Goal: Transaction & Acquisition: Purchase product/service

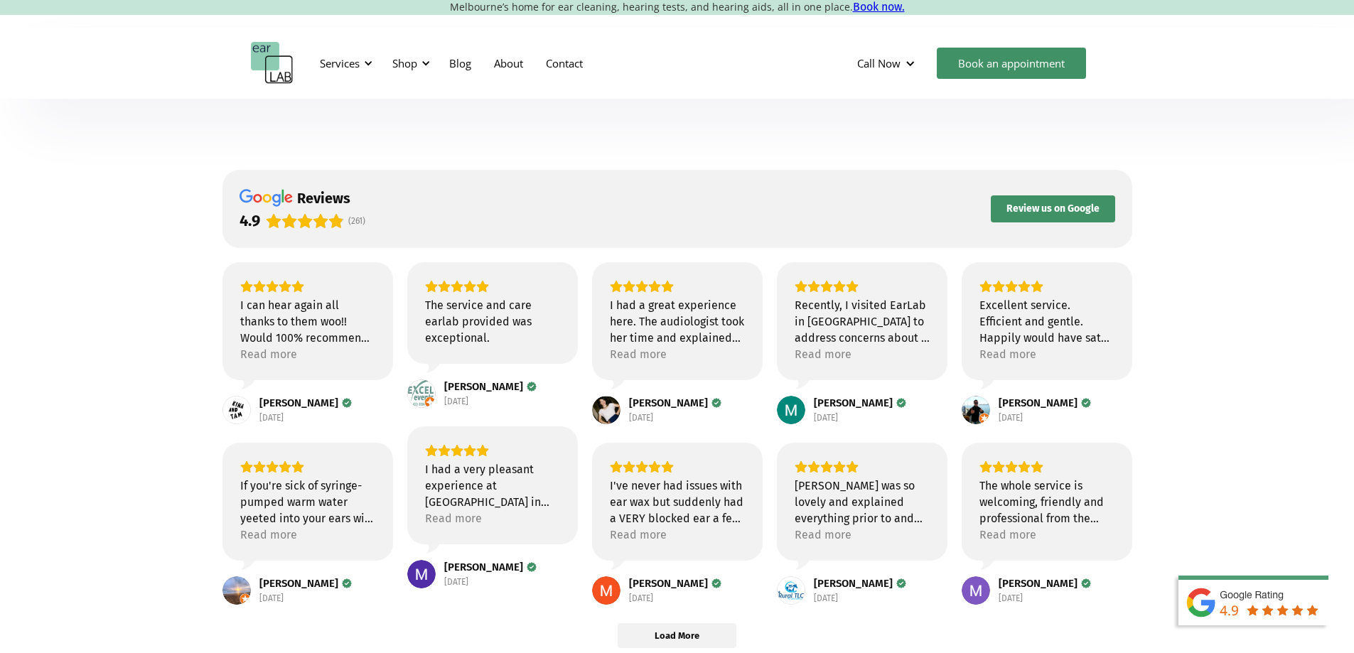
click at [266, 520] on div "If you're sick of syringe-pumped warm water yeeted into your ears with varying …" at bounding box center [307, 502] width 135 height 49
click at [286, 497] on div "If you're sick of syringe-pumped warm water yeeted into your ears with varying …" at bounding box center [307, 502] width 135 height 49
click at [269, 532] on div "Read more" at bounding box center [268, 535] width 57 height 16
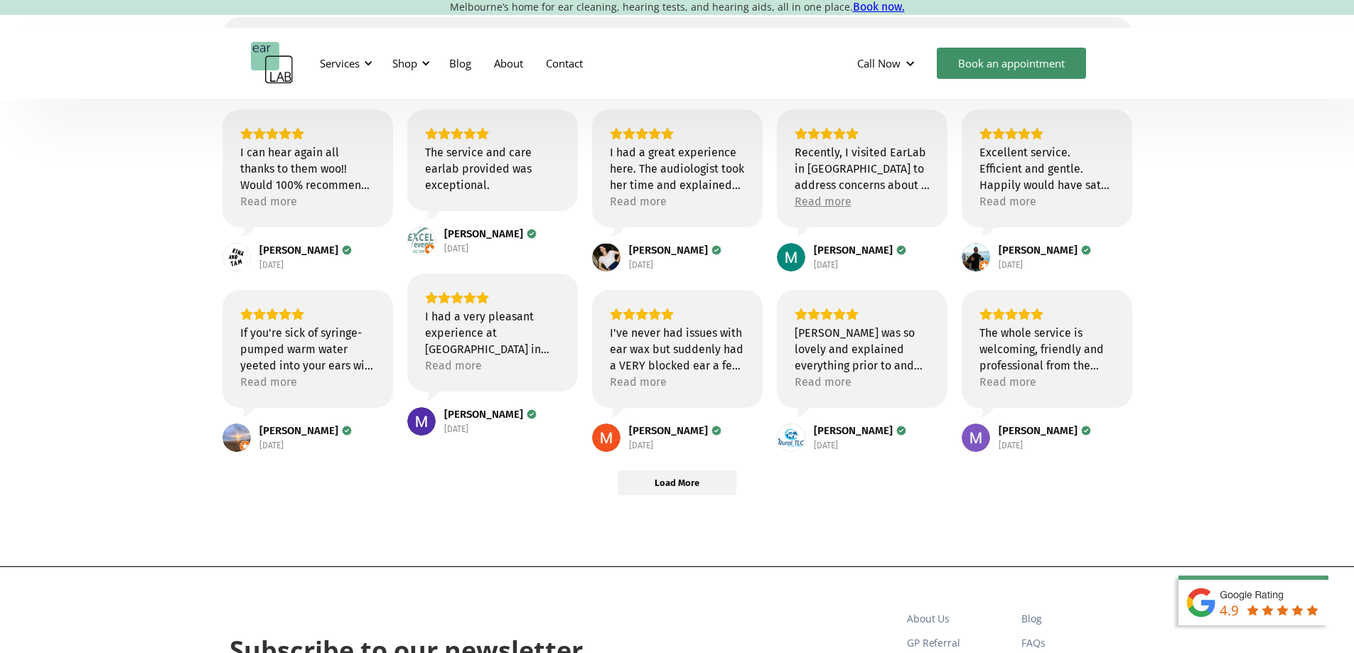
click at [840, 204] on div "Read more" at bounding box center [822, 201] width 57 height 16
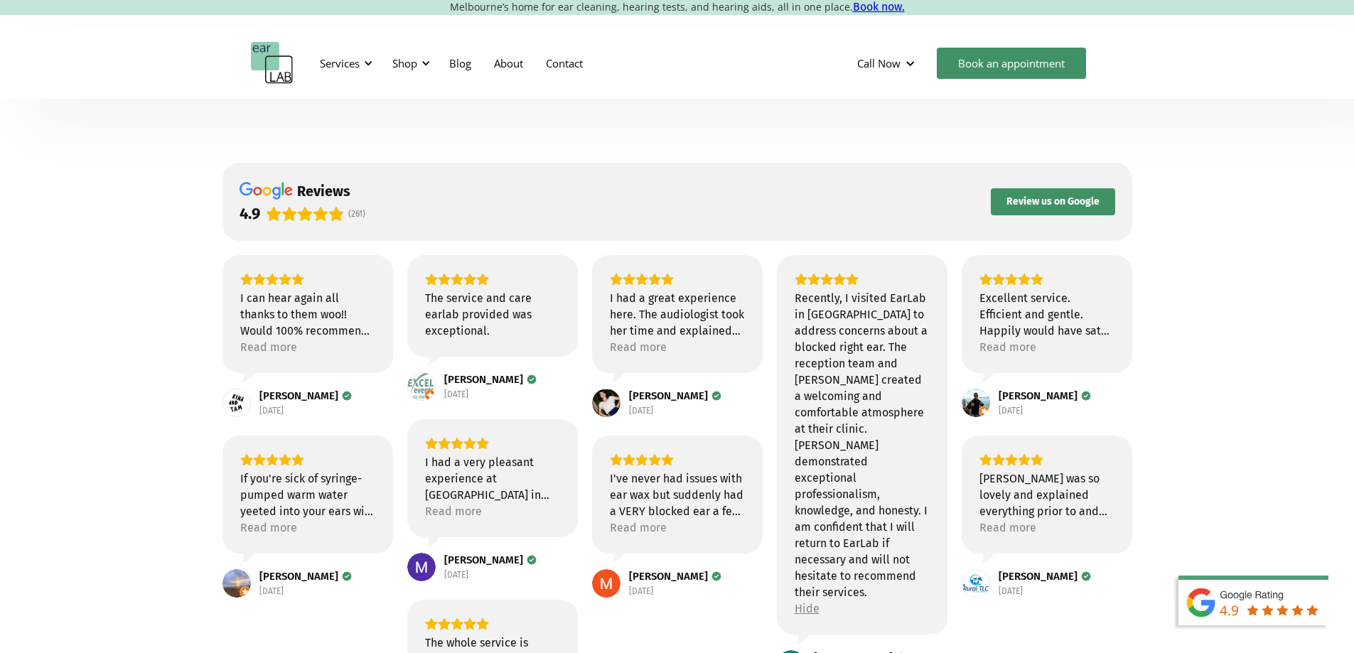
scroll to position [0, 0]
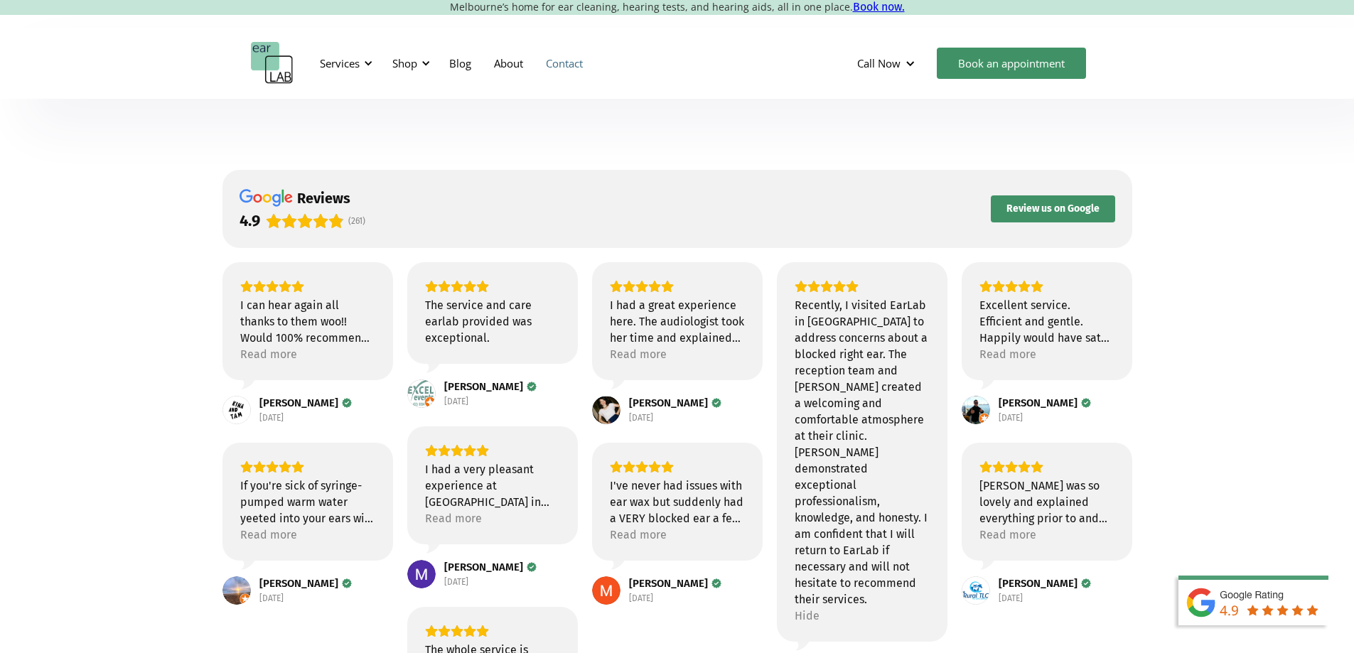
click at [557, 65] on link "Contact" at bounding box center [564, 63] width 60 height 41
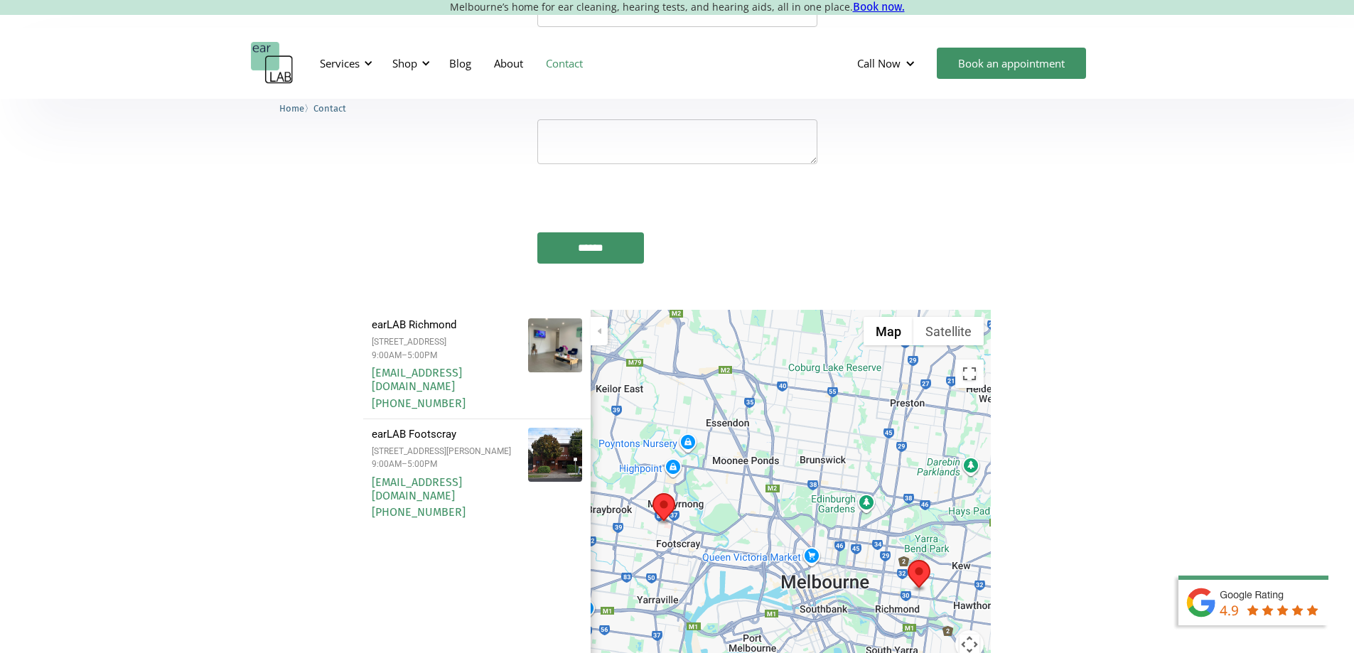
scroll to position [1634, 0]
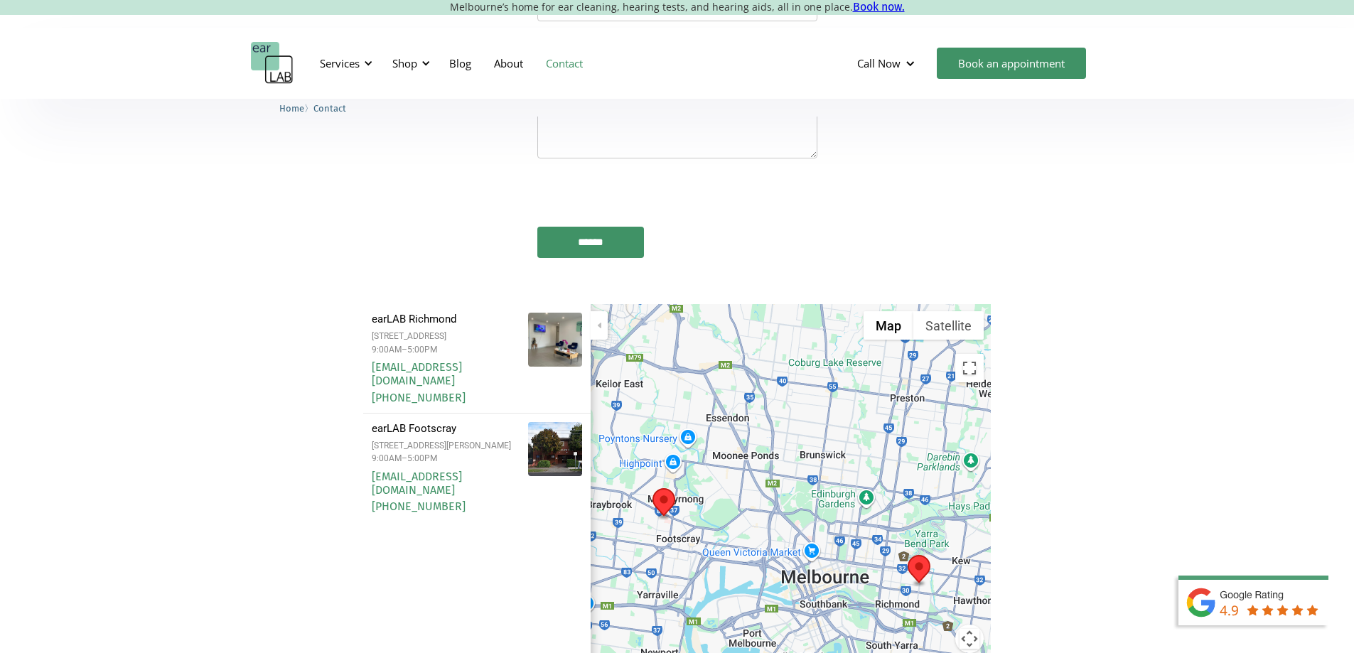
click at [921, 510] on div "To navigate, press the arrow keys." at bounding box center [790, 552] width 401 height 497
click at [920, 507] on div "To navigate, press the arrow keys." at bounding box center [790, 552] width 401 height 497
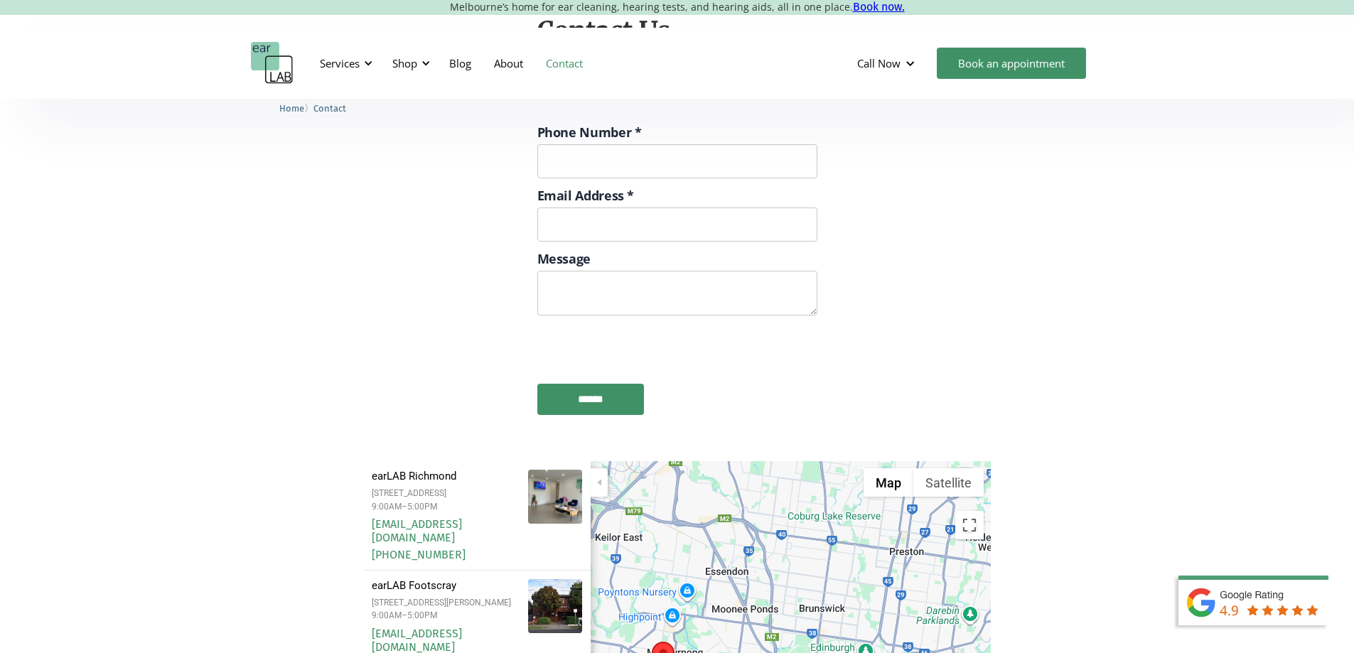
scroll to position [1492, 0]
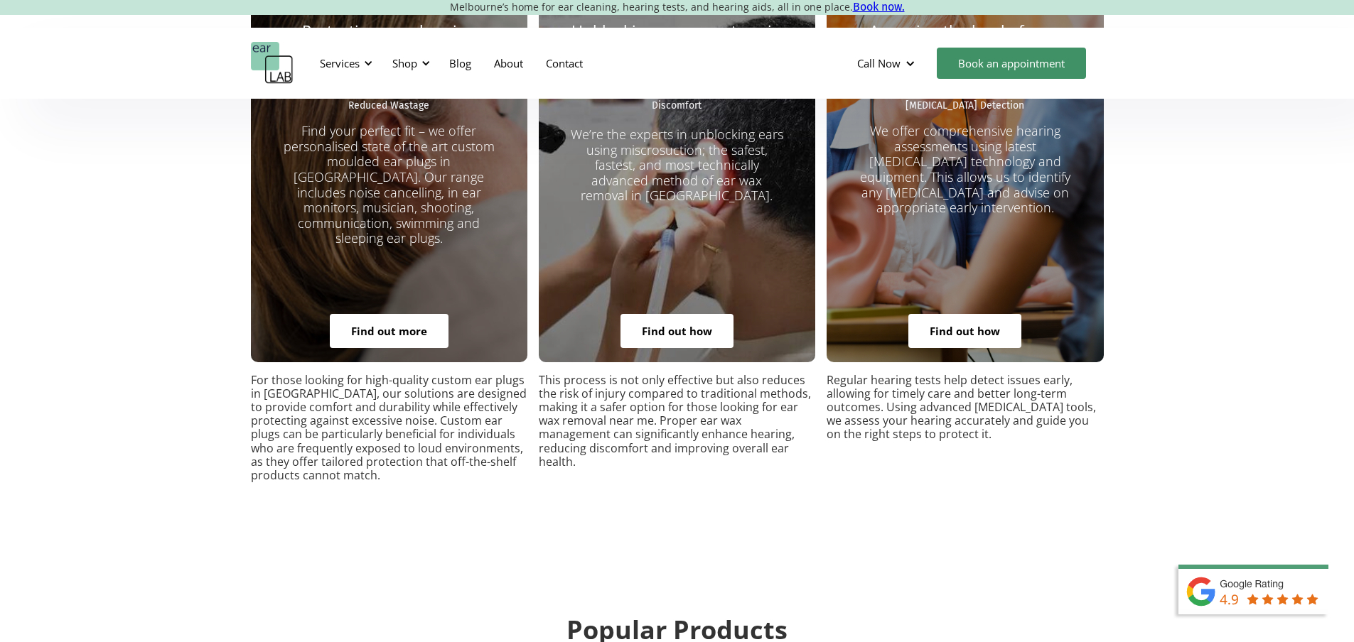
scroll to position [2771, 0]
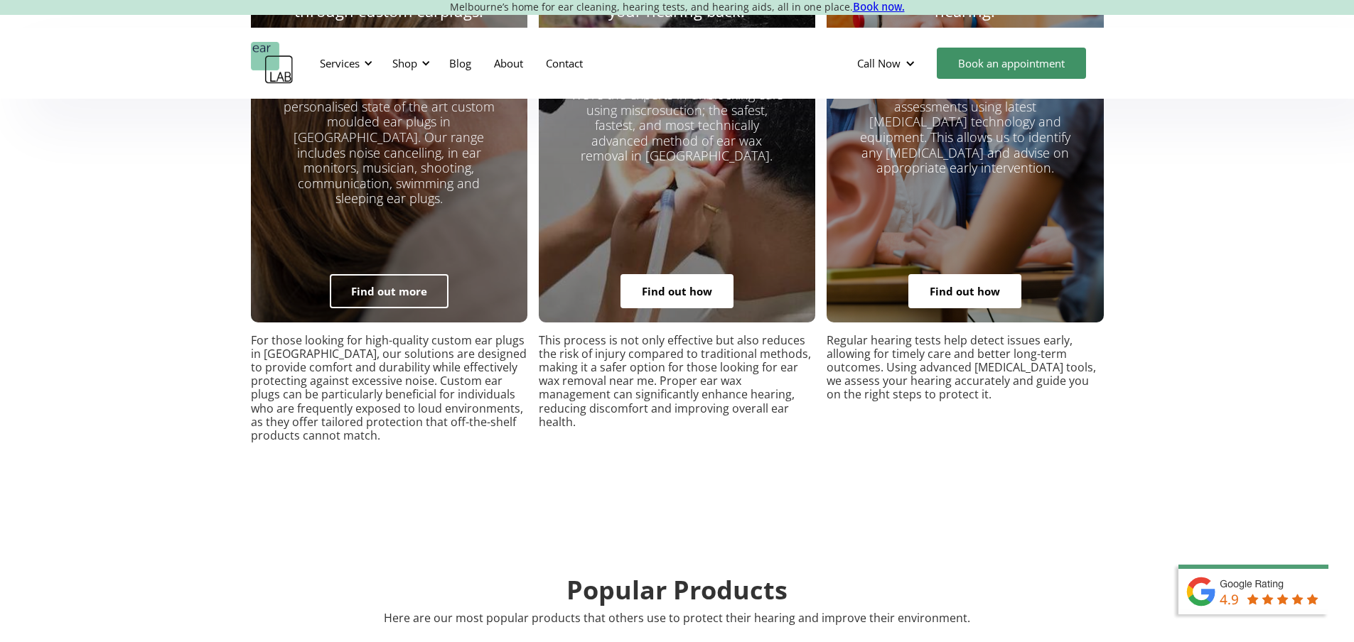
click at [381, 274] on link "Find out more" at bounding box center [389, 291] width 119 height 34
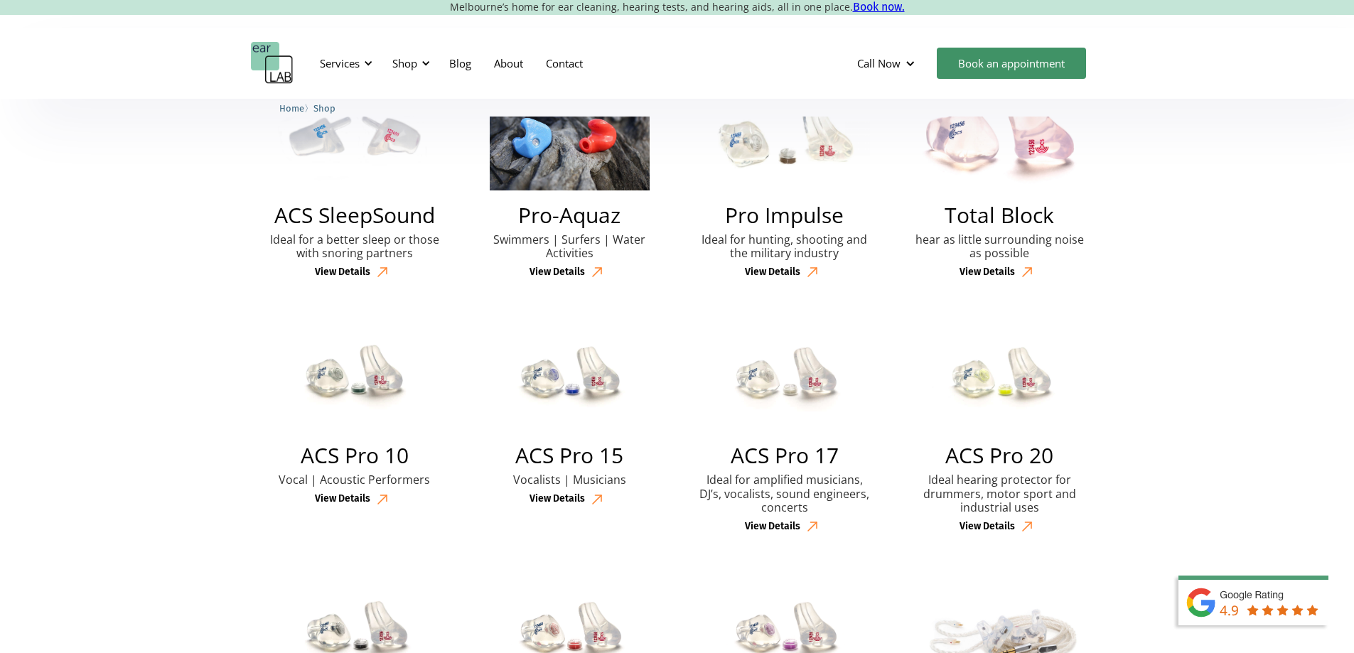
scroll to position [497, 0]
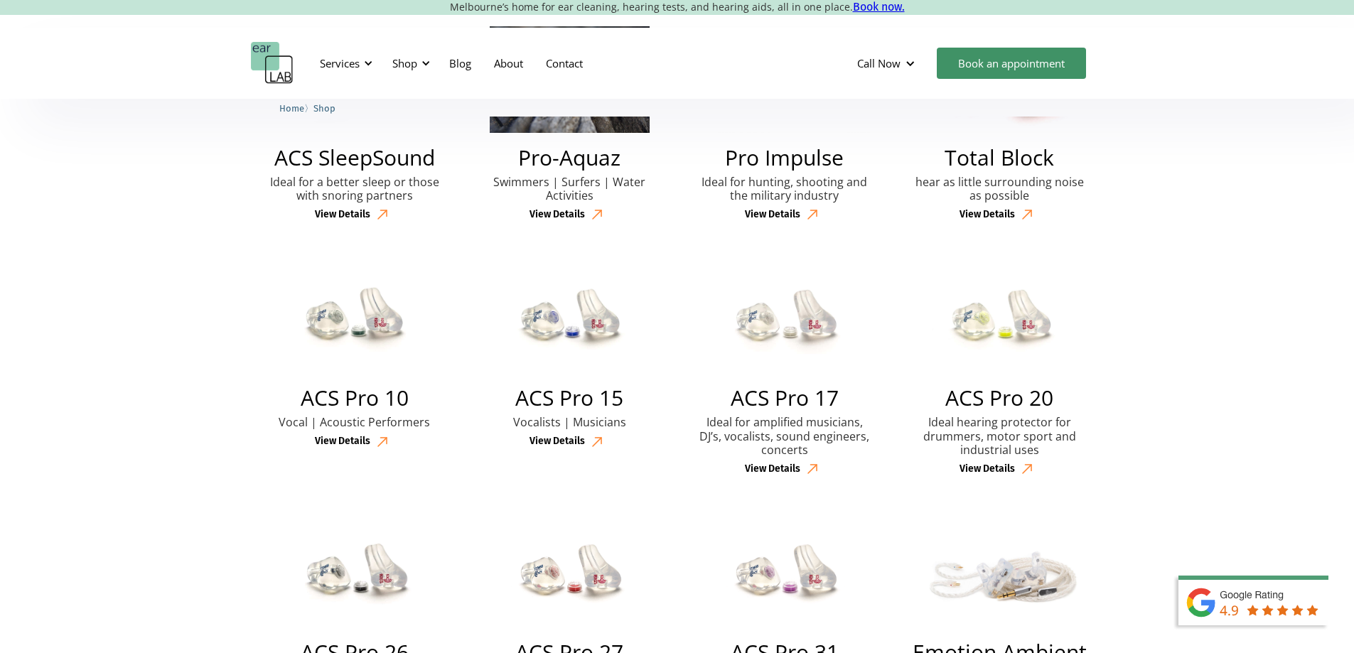
click at [341, 446] on div "View Details" at bounding box center [342, 442] width 55 height 12
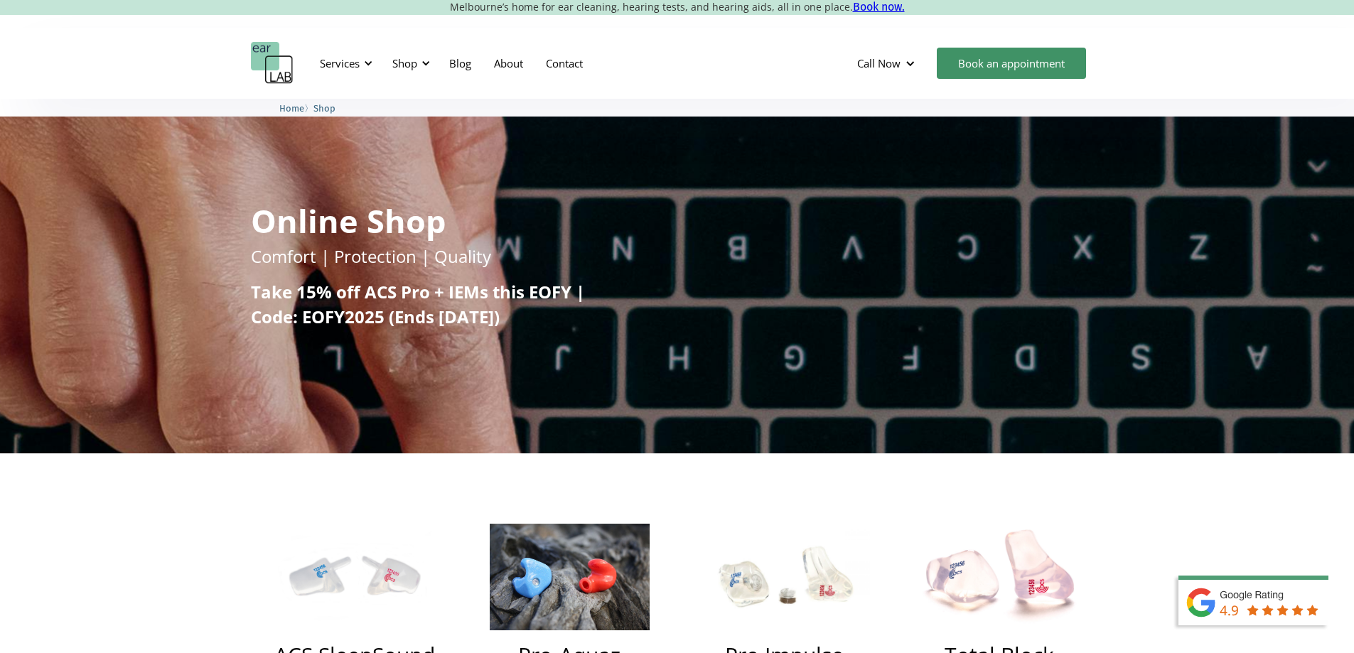
scroll to position [497, 0]
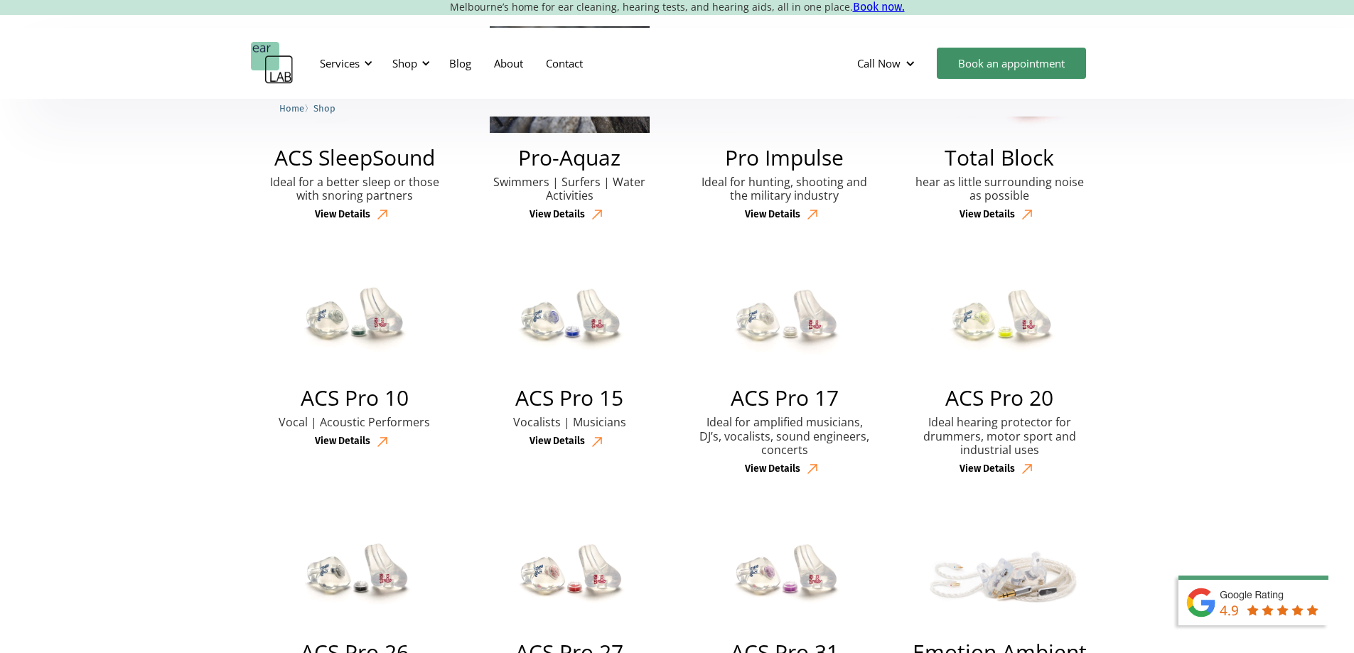
click at [573, 448] on div "View Details" at bounding box center [556, 442] width 55 height 12
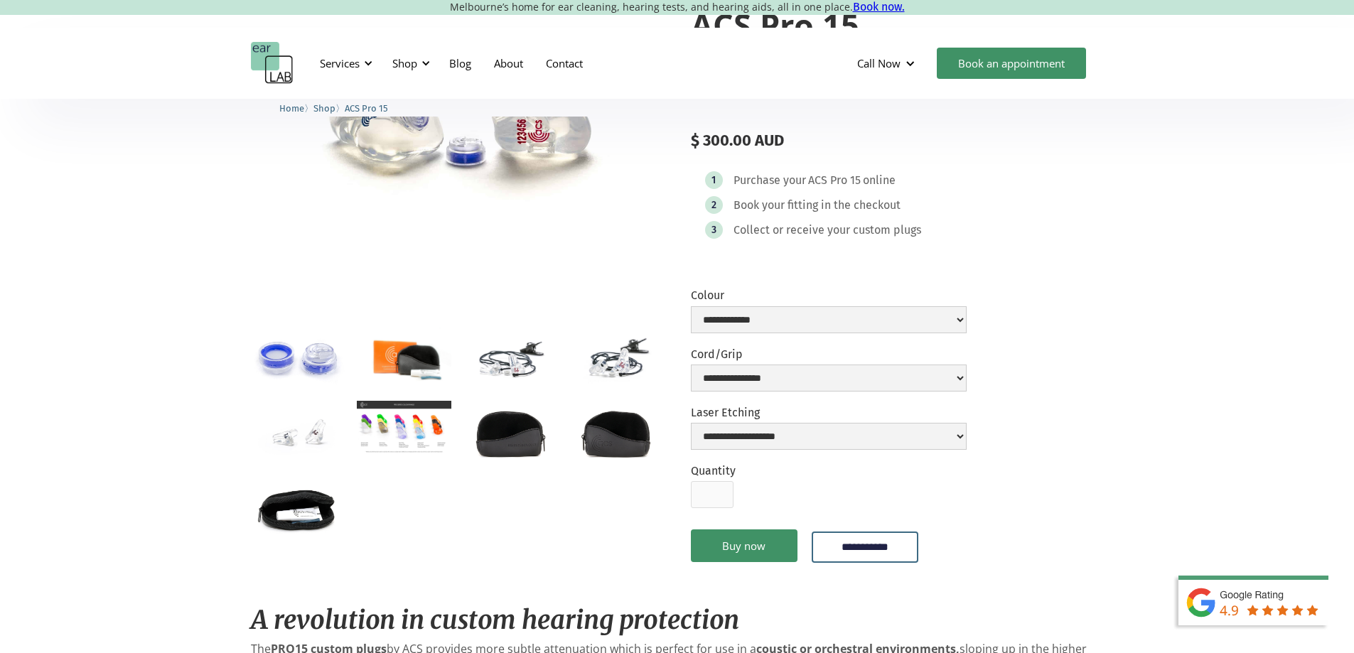
scroll to position [213, 0]
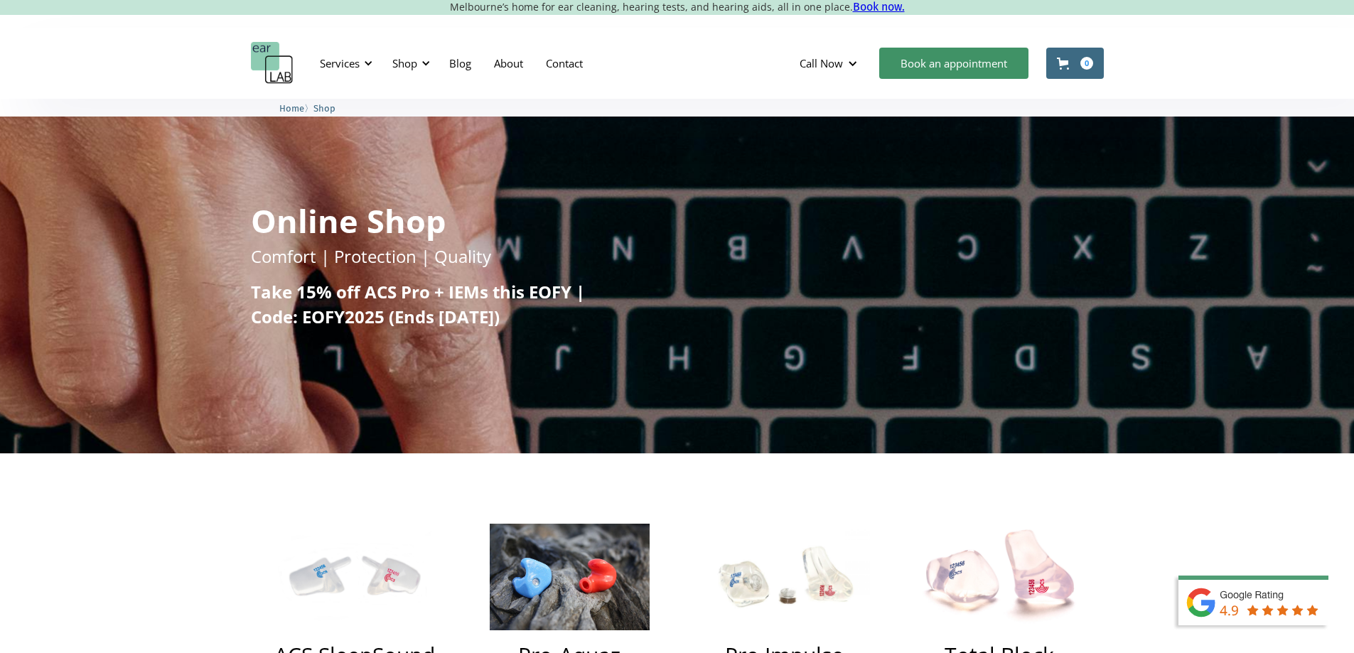
scroll to position [497, 0]
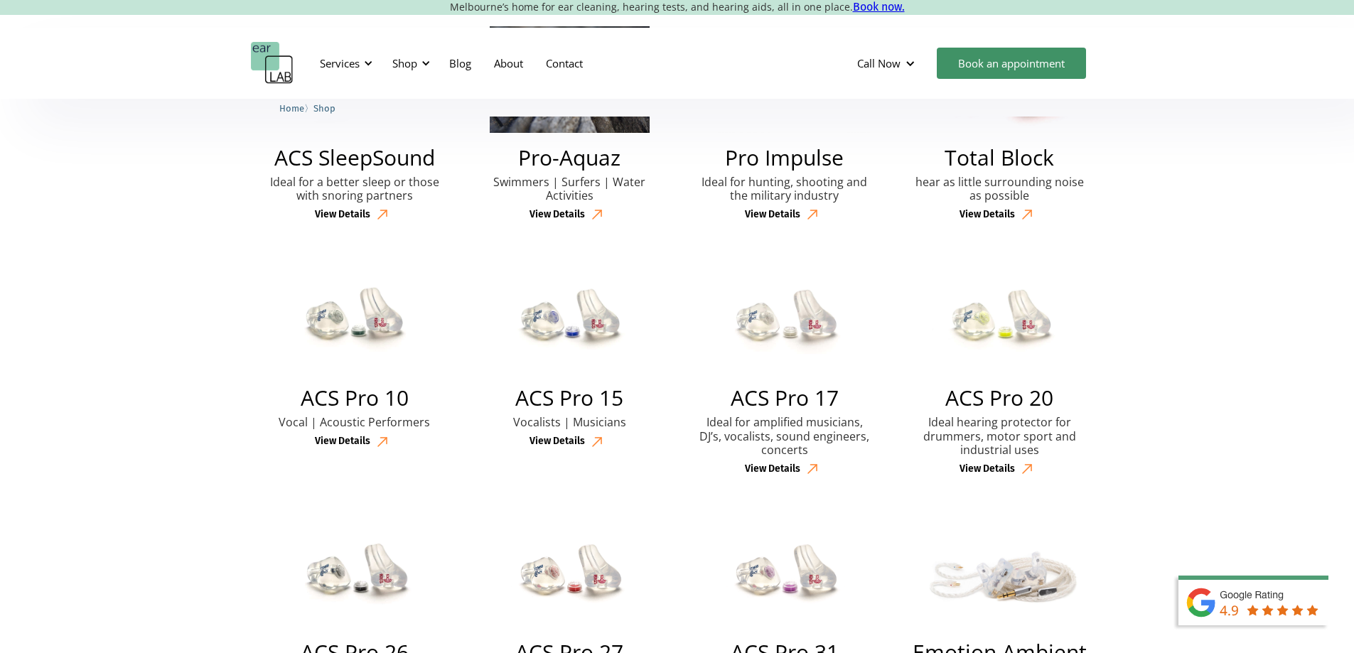
click at [1002, 472] on div "View Details" at bounding box center [986, 469] width 55 height 12
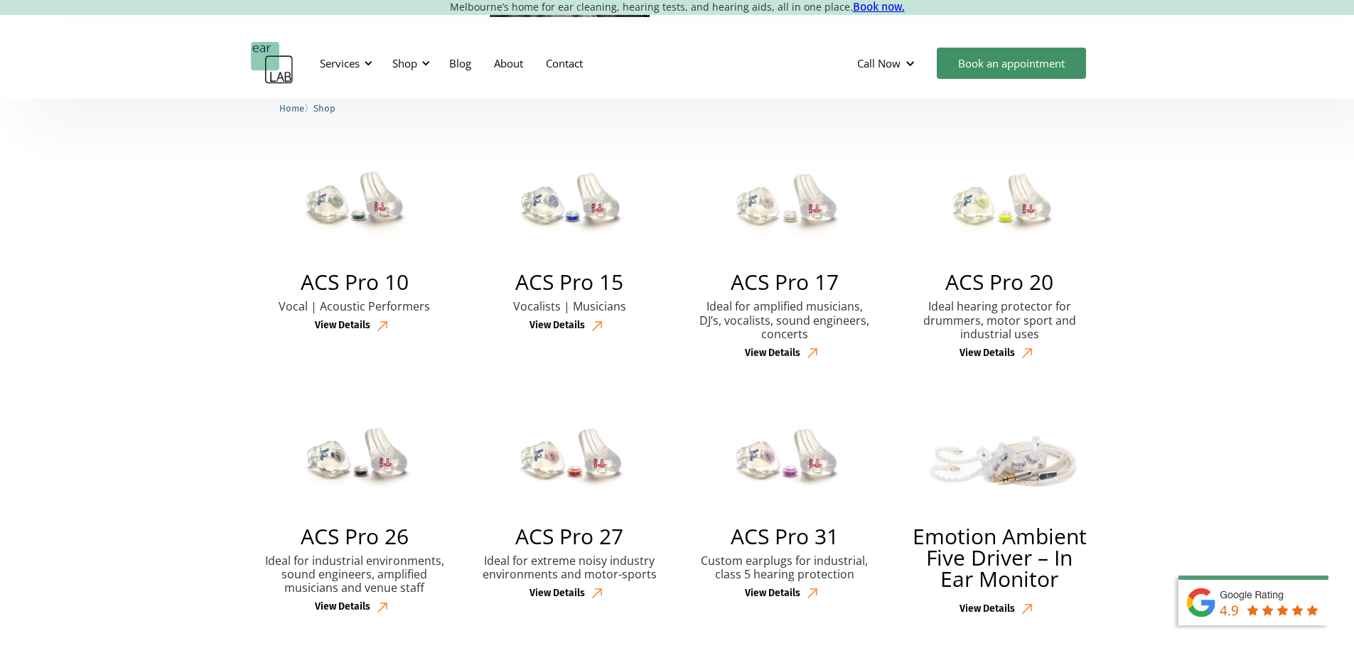
scroll to position [711, 0]
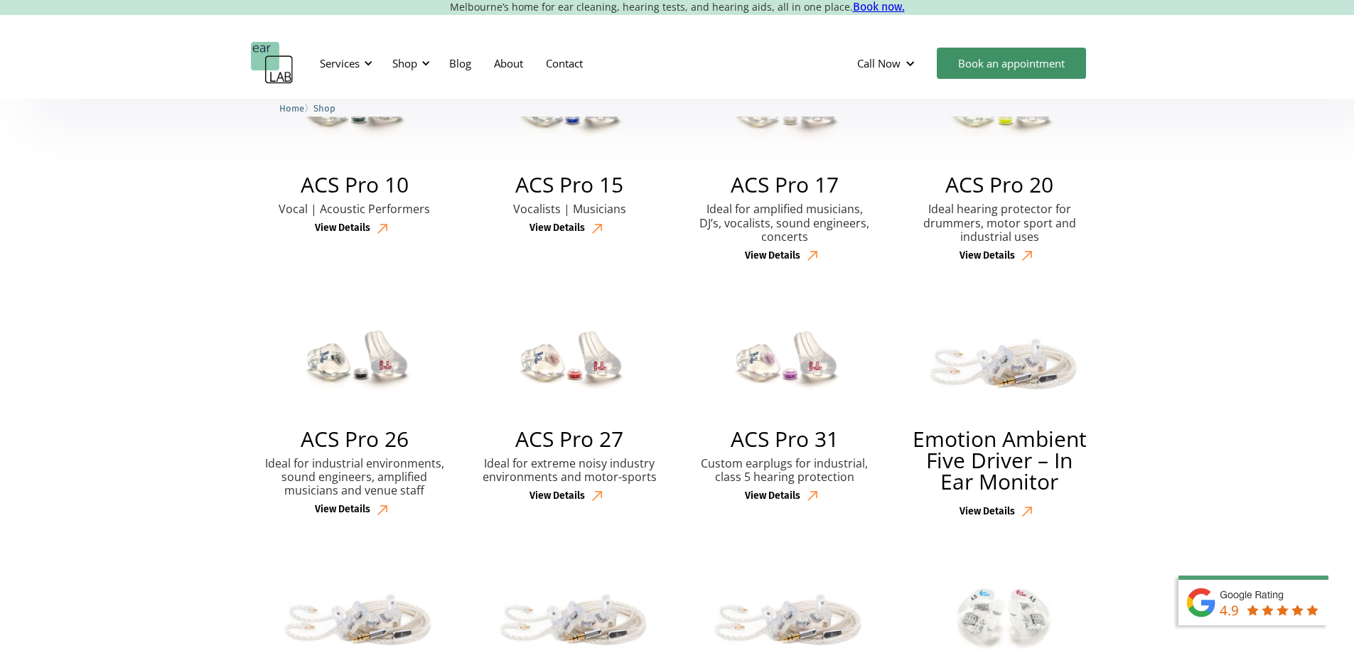
click at [789, 502] on div "View Details" at bounding box center [772, 496] width 55 height 12
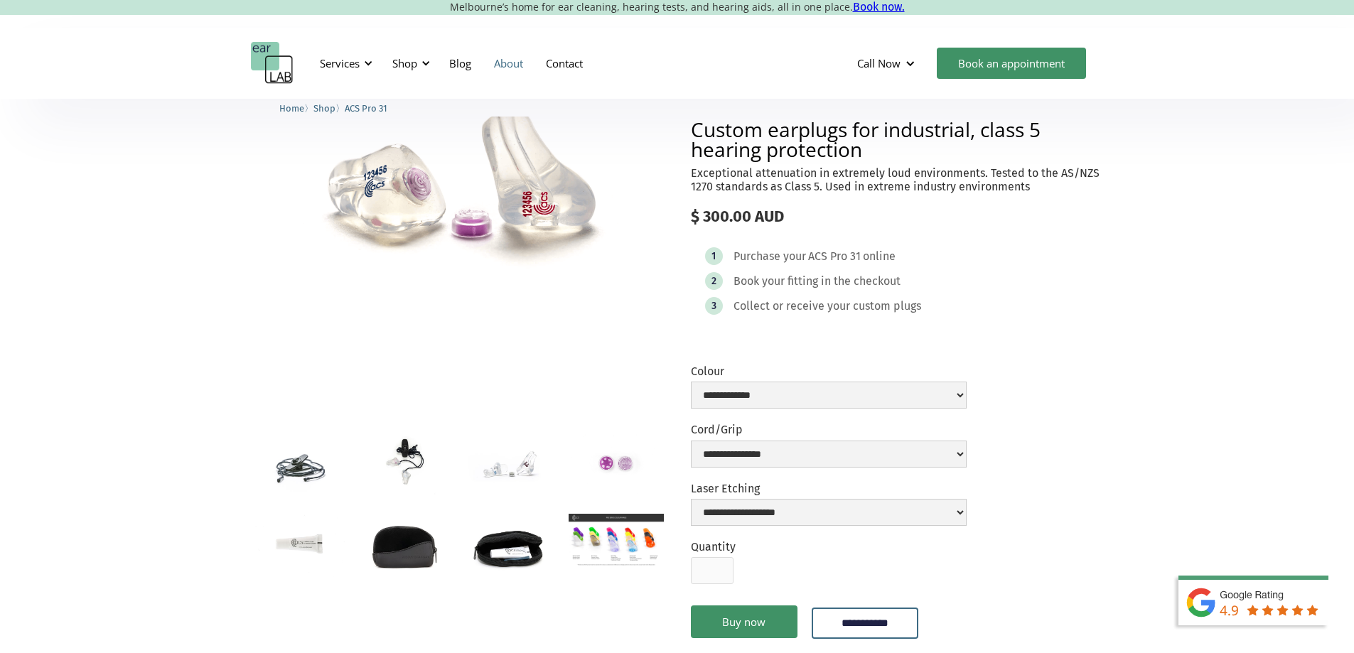
scroll to position [142, 0]
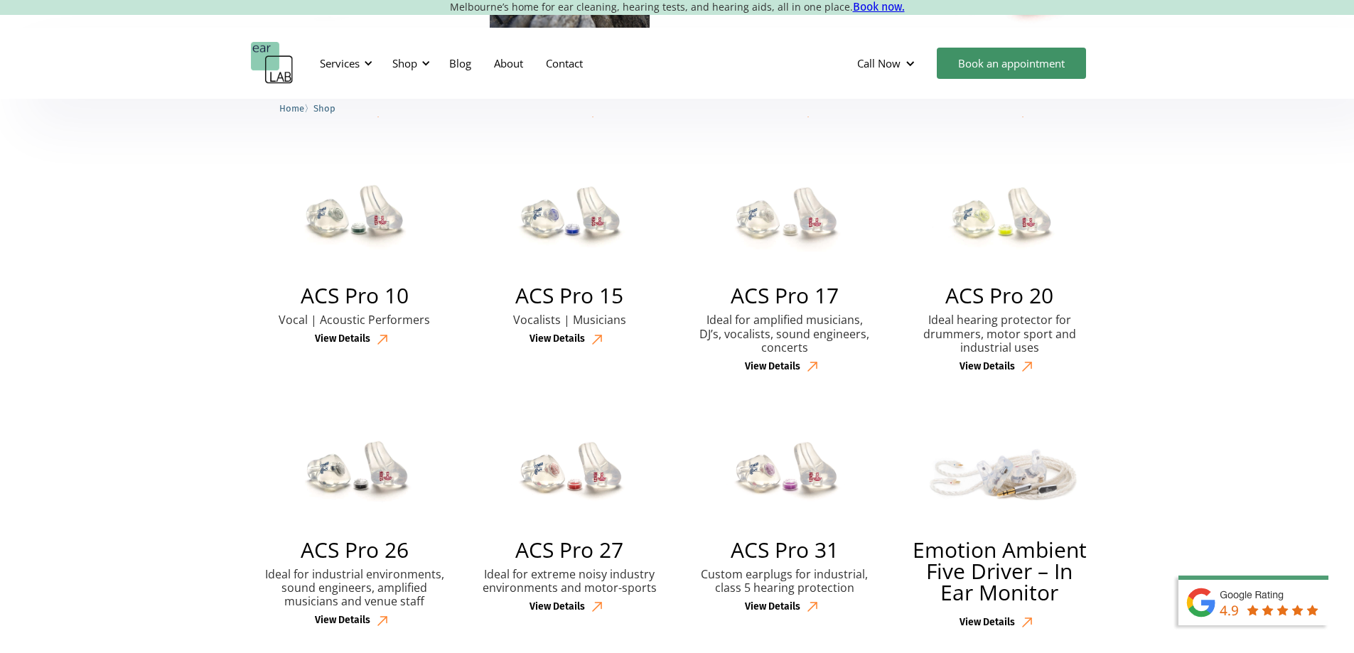
scroll to position [427, 0]
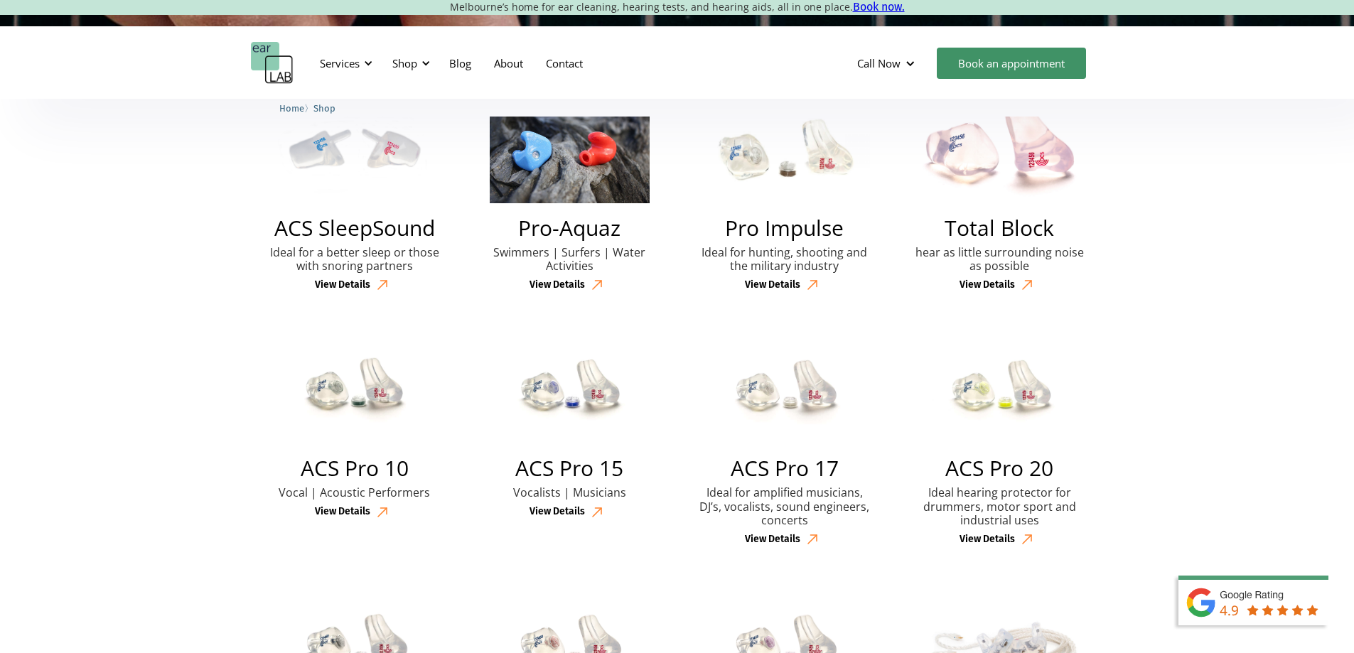
click at [1003, 288] on div "View Details" at bounding box center [986, 285] width 55 height 12
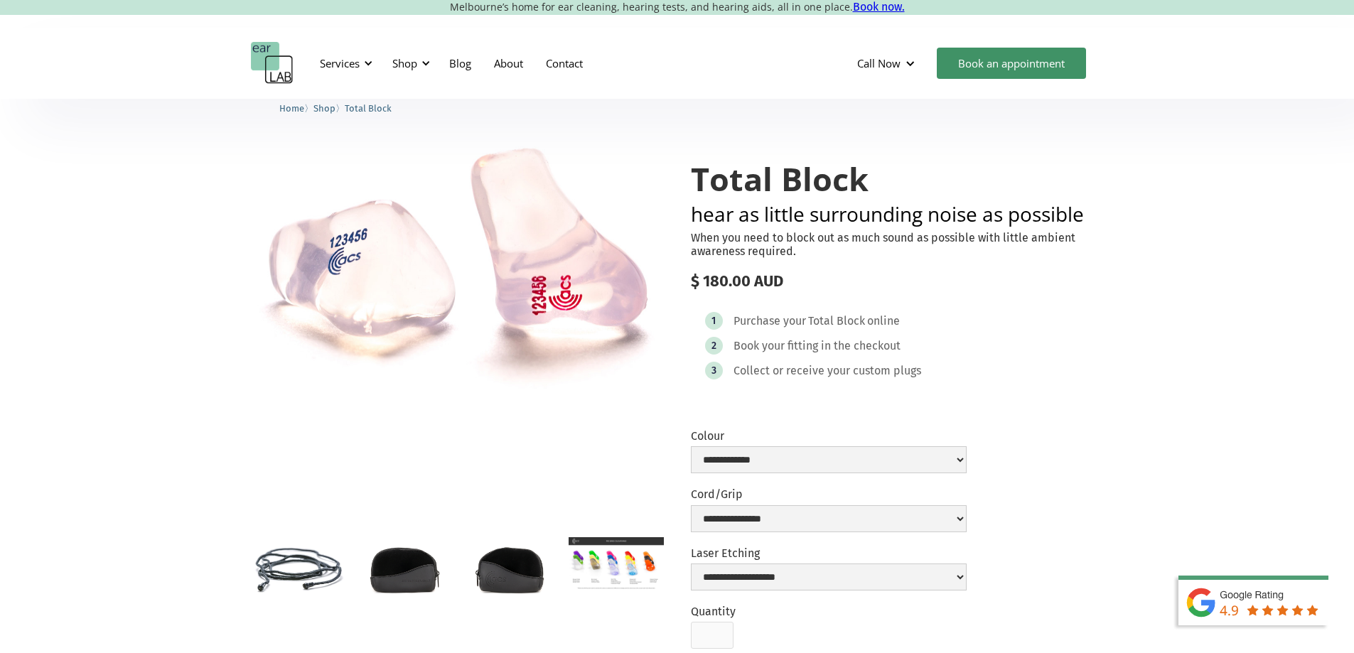
scroll to position [71, 0]
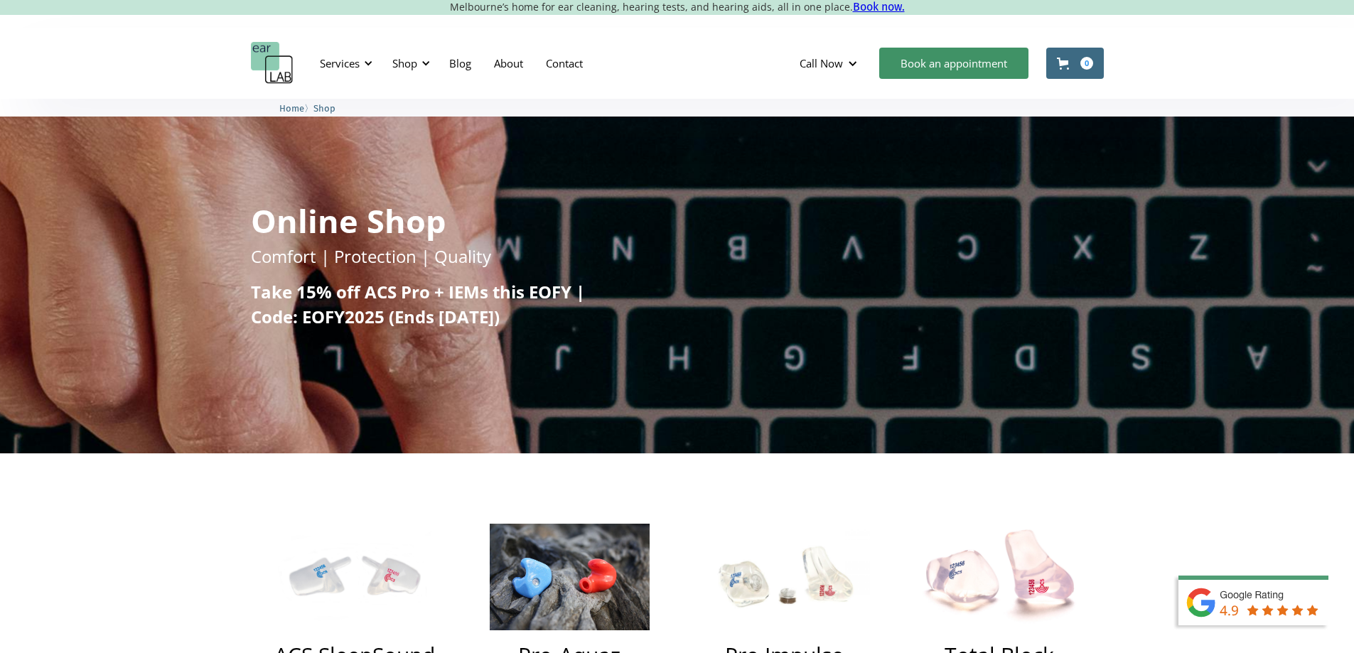
scroll to position [427, 0]
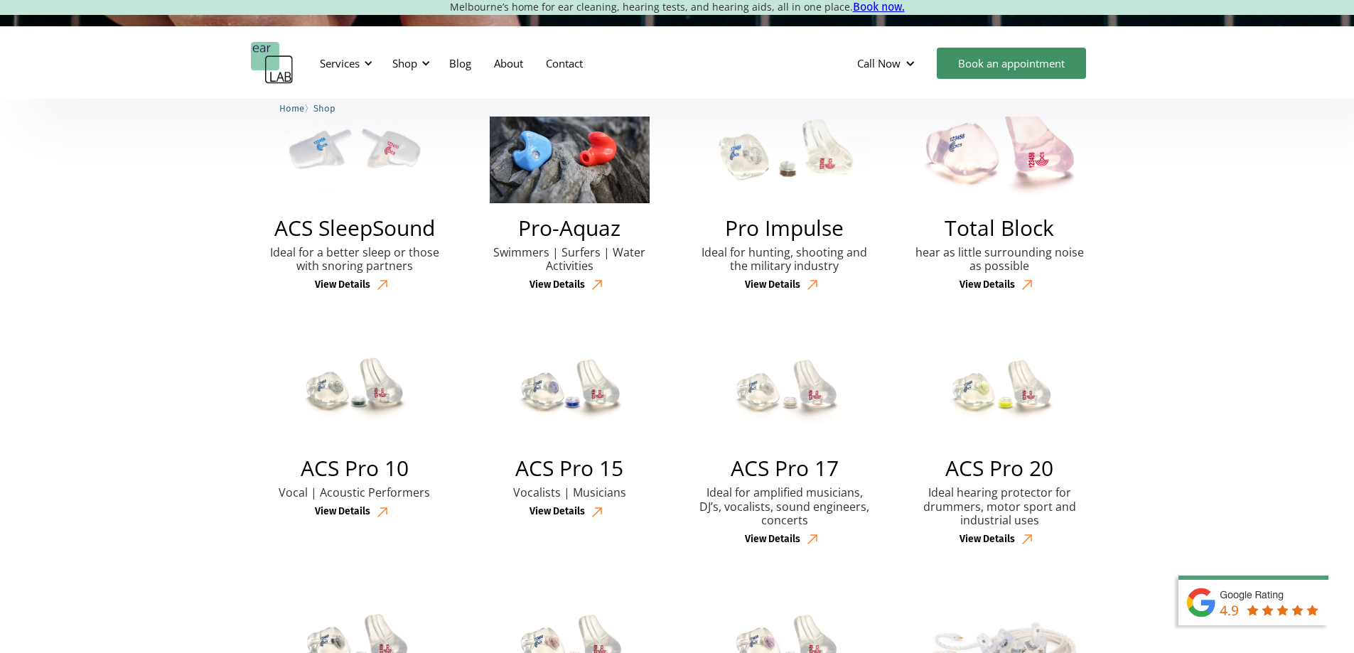
click at [347, 517] on div "View Details" at bounding box center [342, 512] width 55 height 12
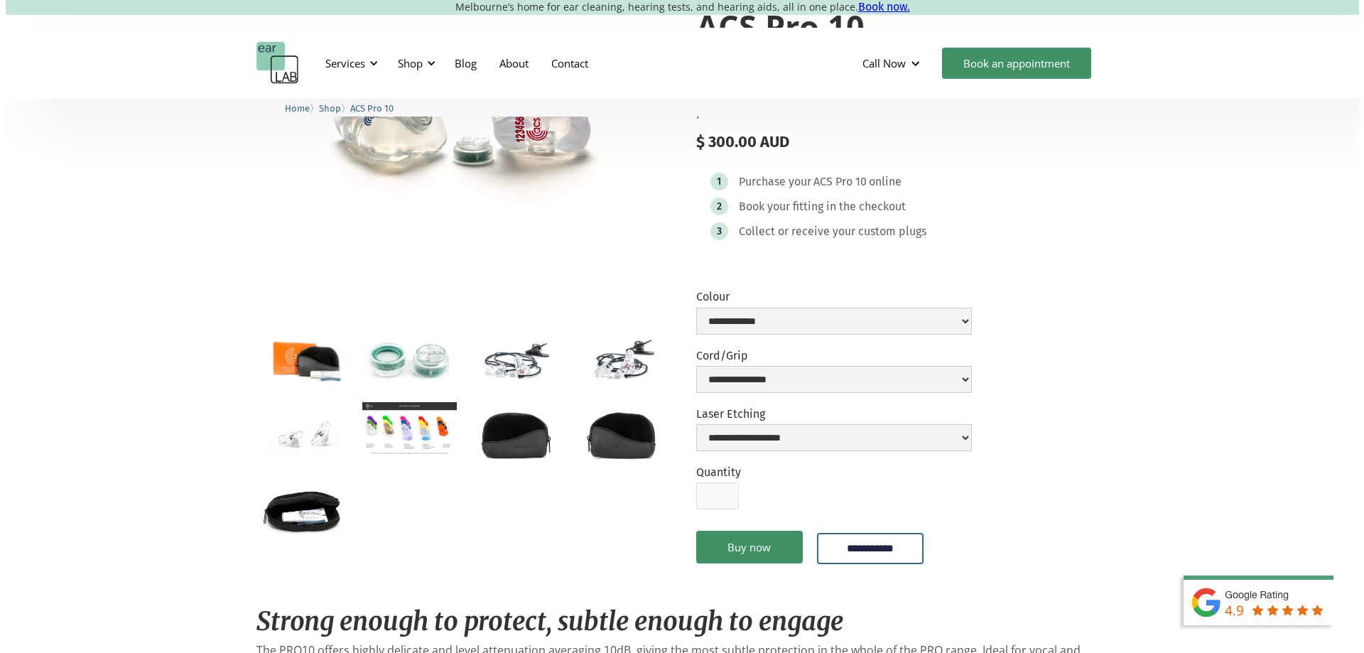
scroll to position [213, 0]
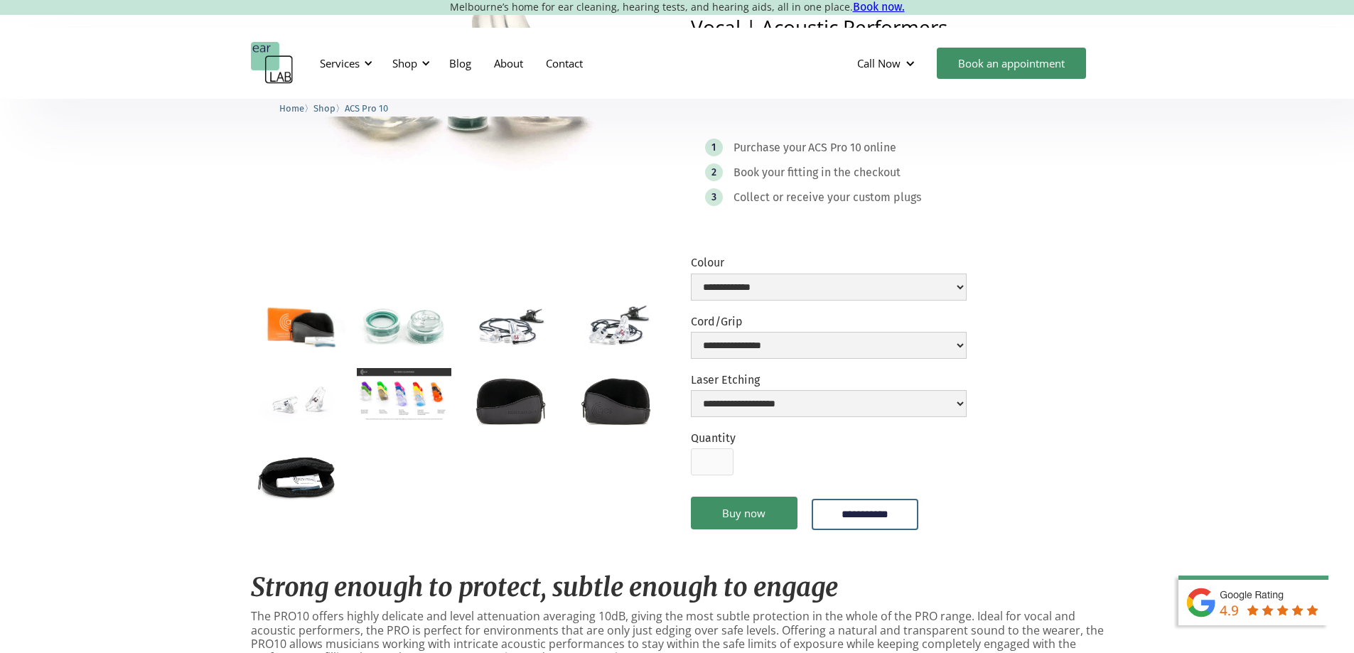
click at [333, 323] on img "open lightbox" at bounding box center [298, 325] width 95 height 63
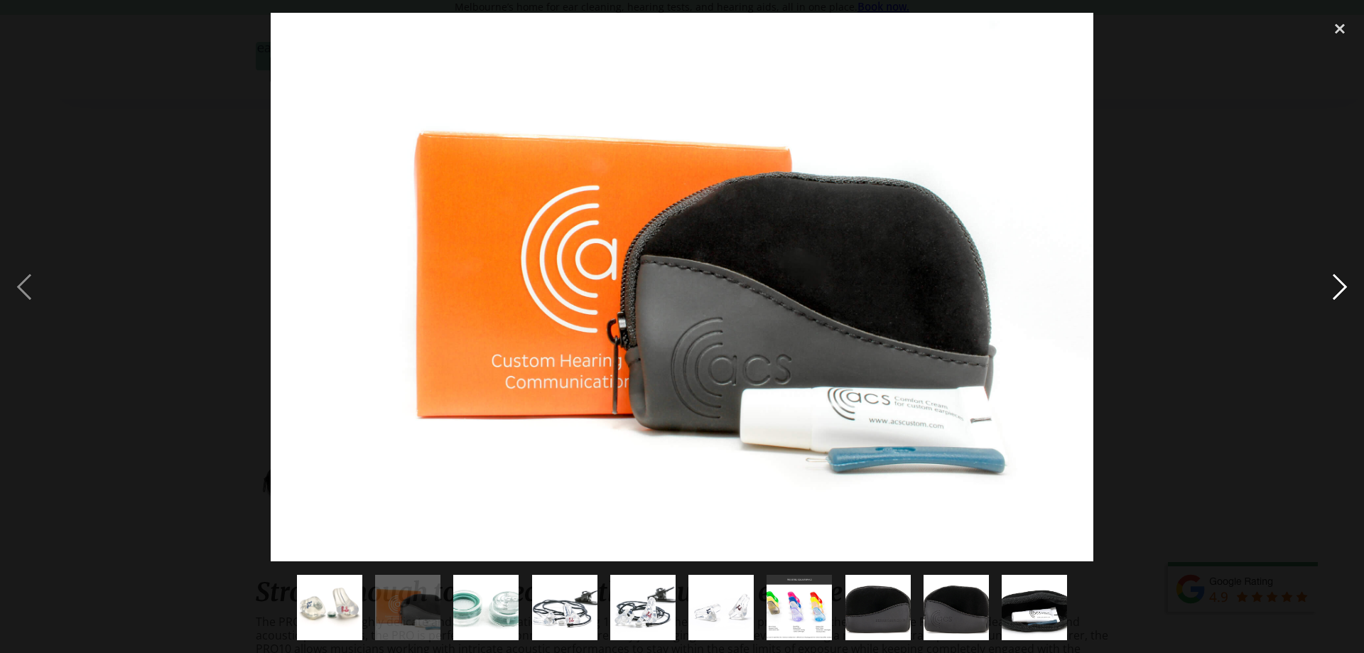
click at [1337, 287] on div "next image" at bounding box center [1340, 287] width 48 height 549
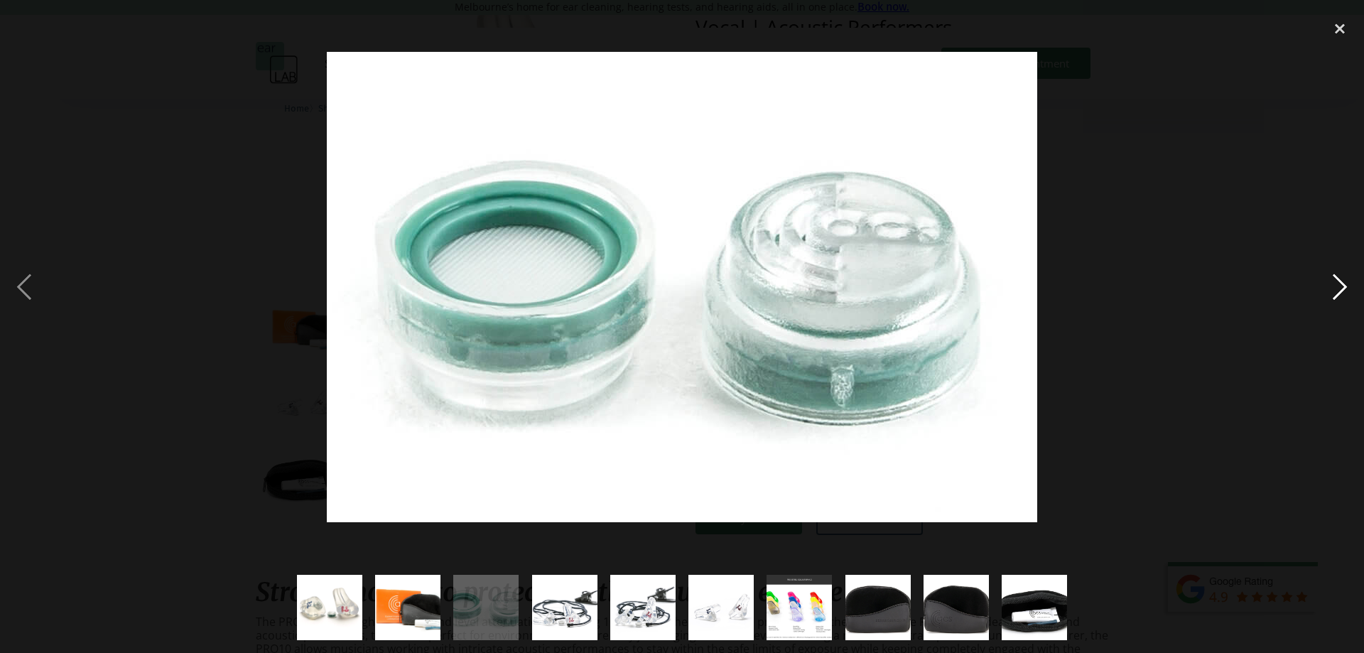
click at [1338, 288] on div "next image" at bounding box center [1340, 287] width 48 height 549
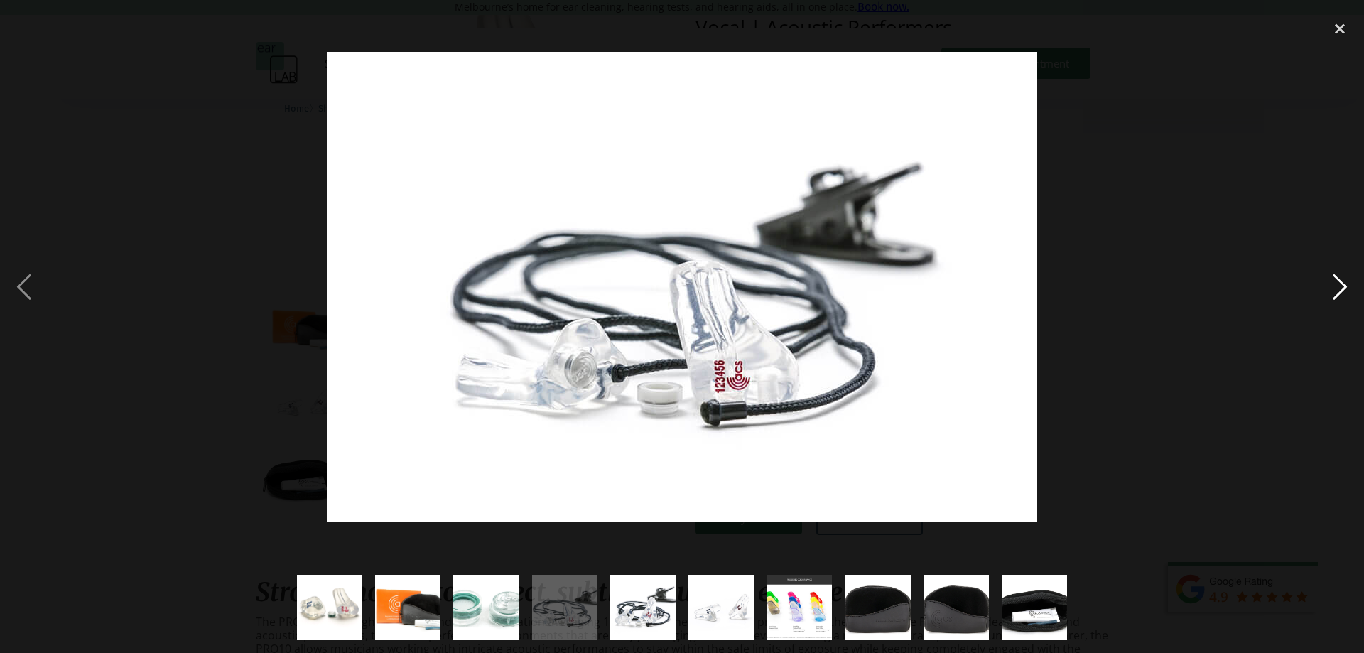
click at [1339, 286] on div "next image" at bounding box center [1340, 287] width 48 height 549
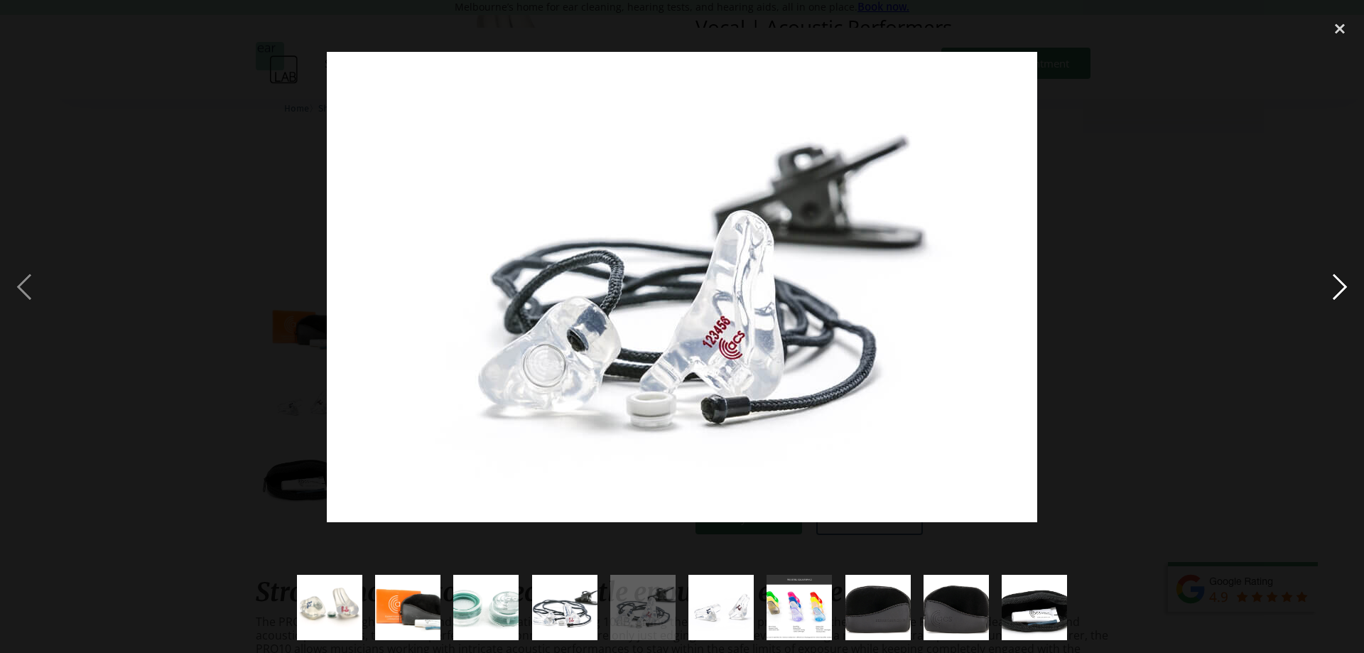
click at [1342, 286] on div "next image" at bounding box center [1340, 287] width 48 height 549
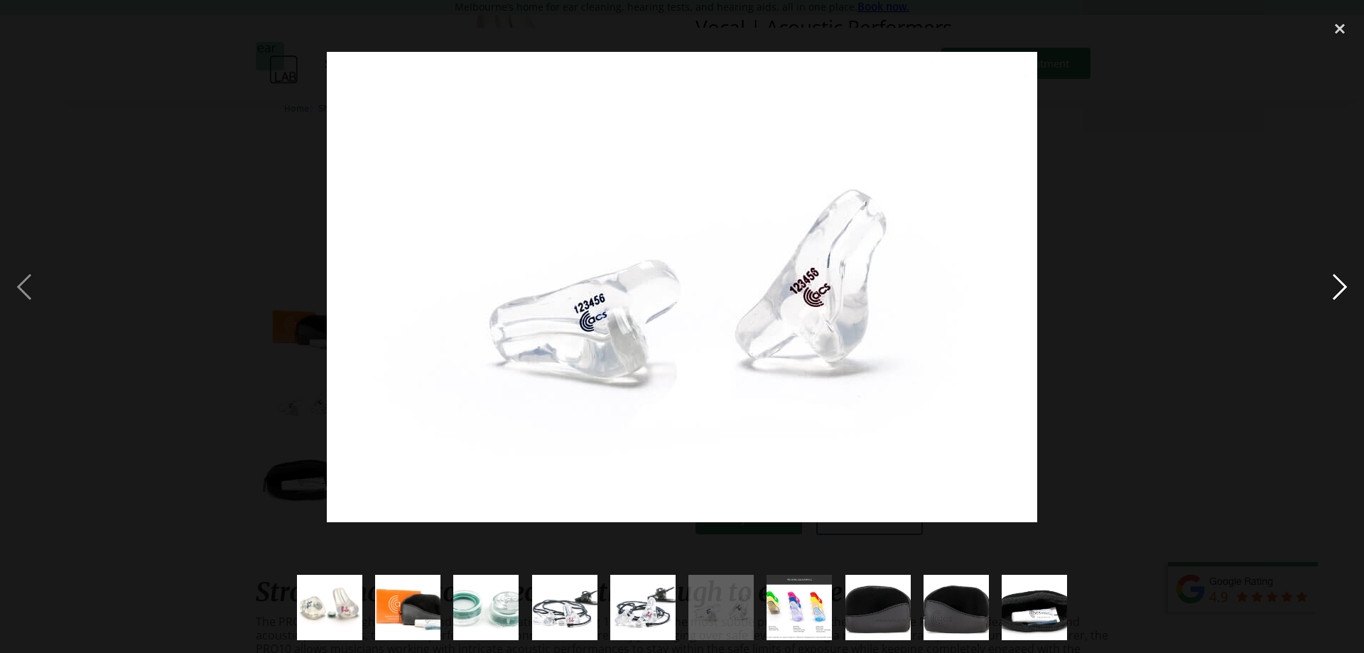
click at [1343, 285] on div "next image" at bounding box center [1340, 287] width 48 height 549
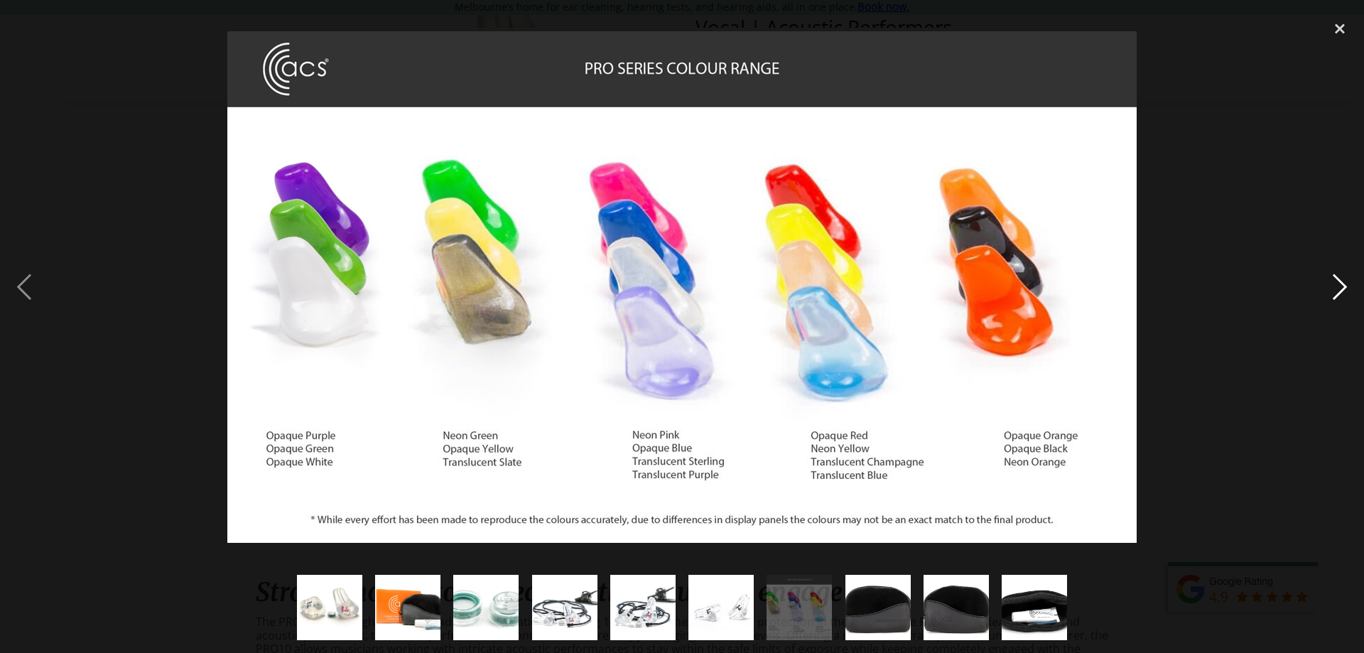
click at [1343, 285] on div "next image" at bounding box center [1340, 287] width 48 height 549
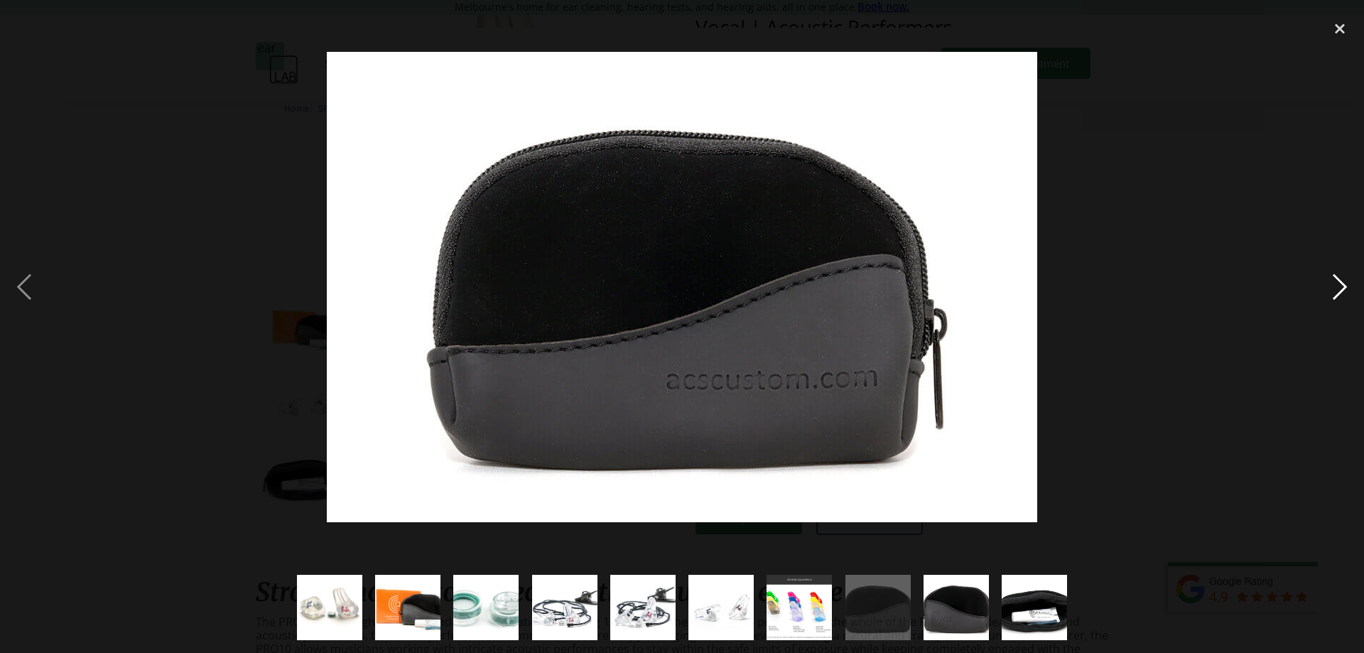
click at [1343, 285] on div "next image" at bounding box center [1340, 287] width 48 height 549
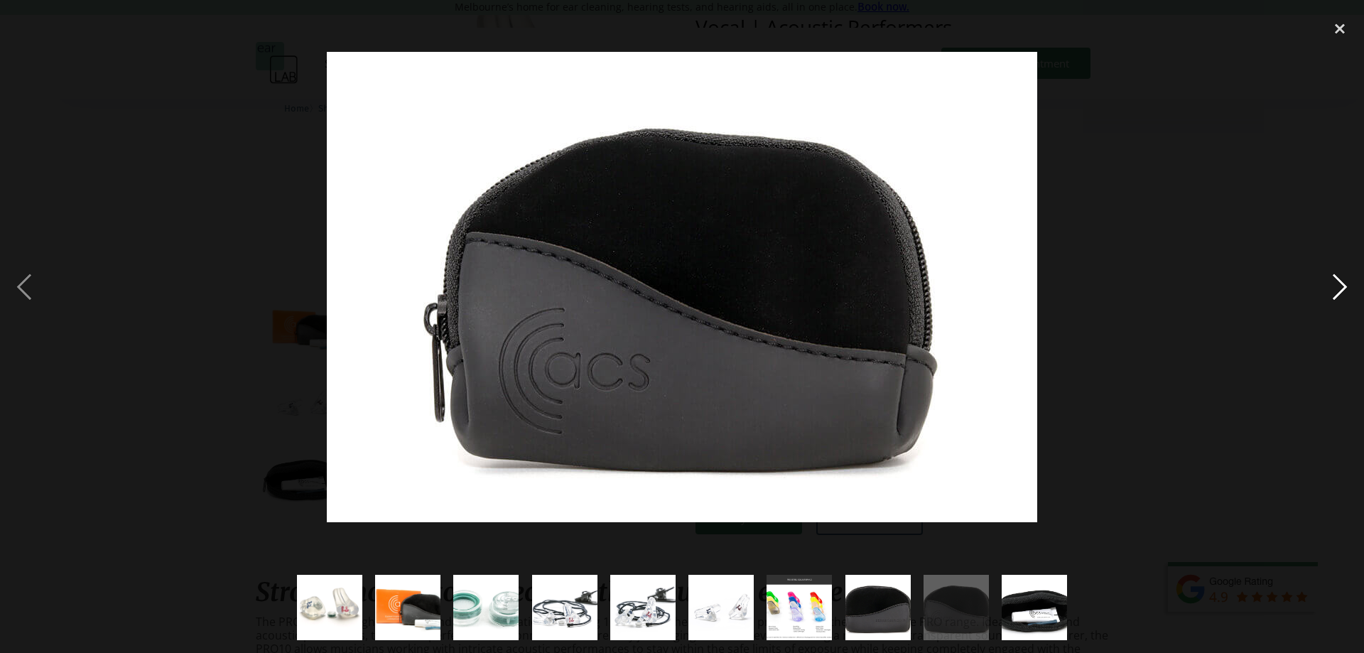
click at [1344, 285] on div "next image" at bounding box center [1340, 287] width 48 height 549
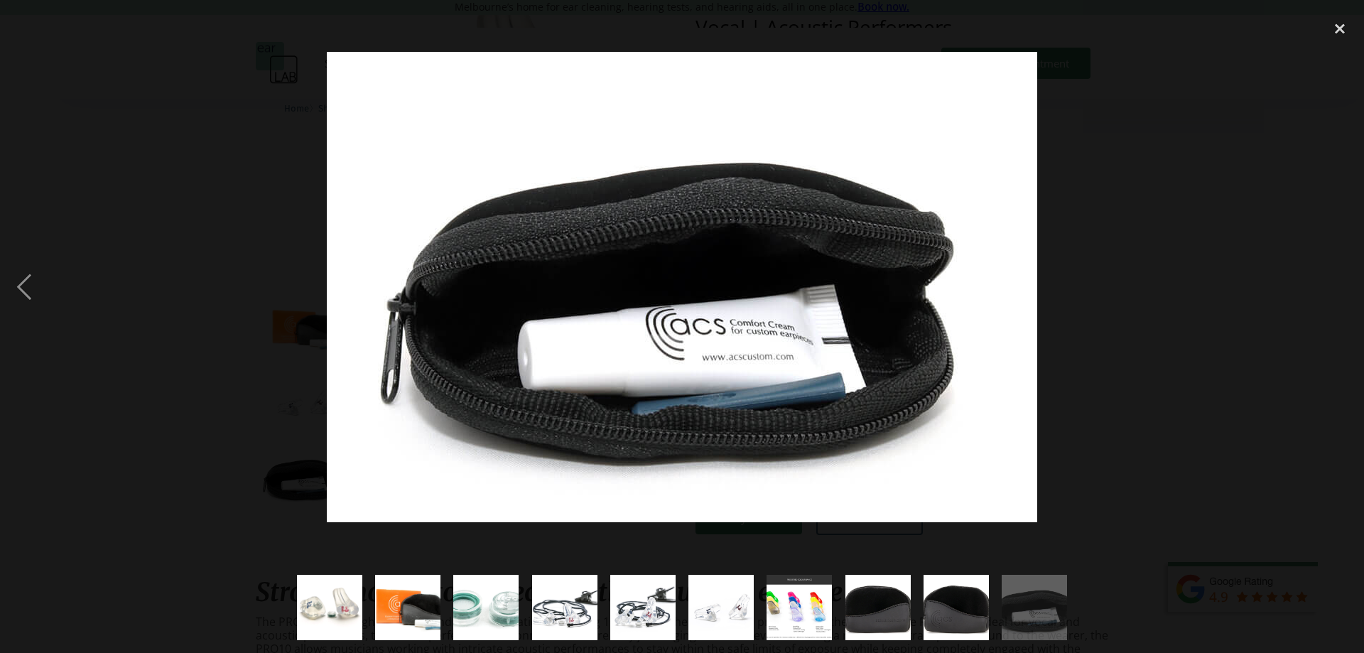
click at [1344, 285] on div "next image" at bounding box center [1340, 287] width 48 height 549
